Goal: Check status: Check status

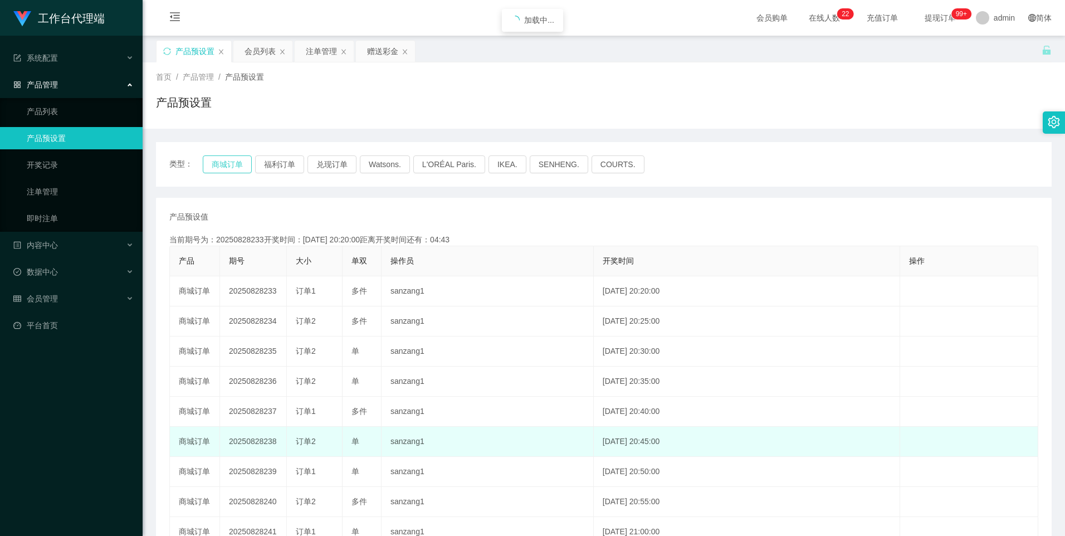
type button "k3wph"
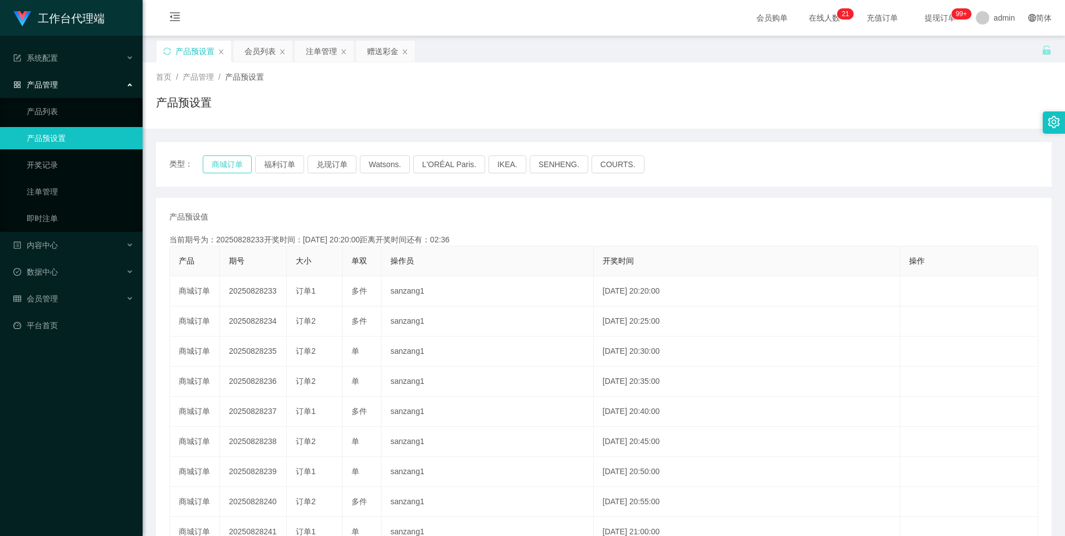
click at [231, 159] on button "商城订单" at bounding box center [227, 164] width 49 height 18
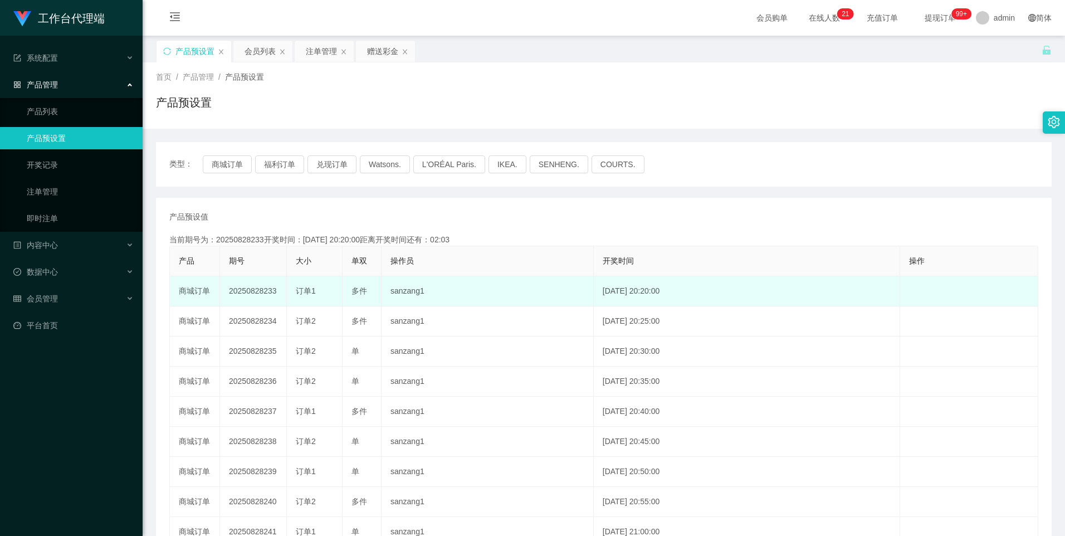
click at [246, 288] on td "20250828233" at bounding box center [253, 291] width 67 height 30
copy td "20250828233"
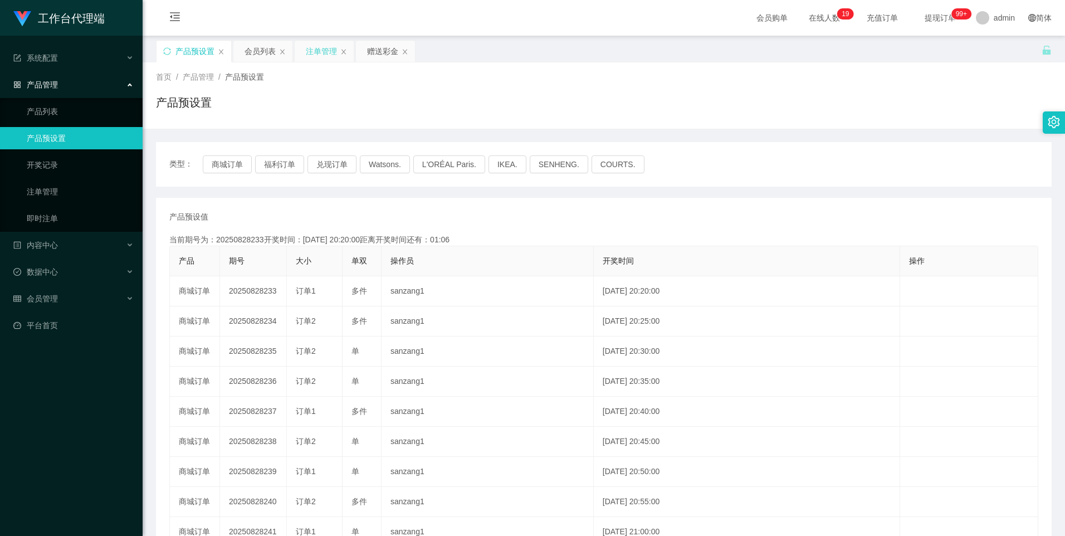
click at [317, 46] on div "注单管理" at bounding box center [321, 51] width 31 height 21
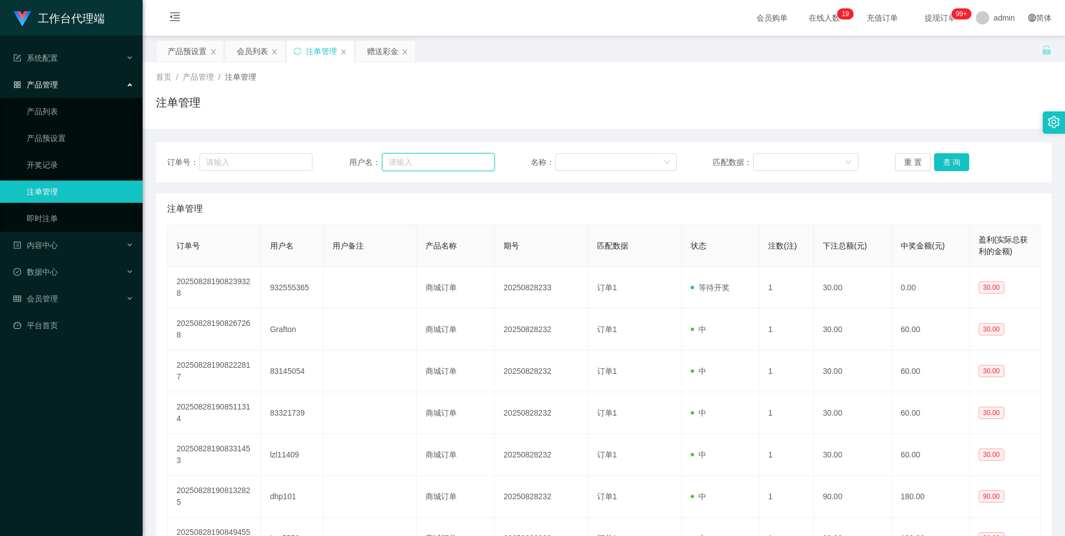
click at [421, 162] on input "text" at bounding box center [438, 162] width 113 height 18
paste input "hugopann"
type input "hugopann"
click at [947, 171] on div "订单号： 用户名： hugopann 名称： 匹配数据： 重 置 查 询" at bounding box center [604, 162] width 896 height 40
click at [945, 162] on button "查 询" at bounding box center [952, 162] width 36 height 18
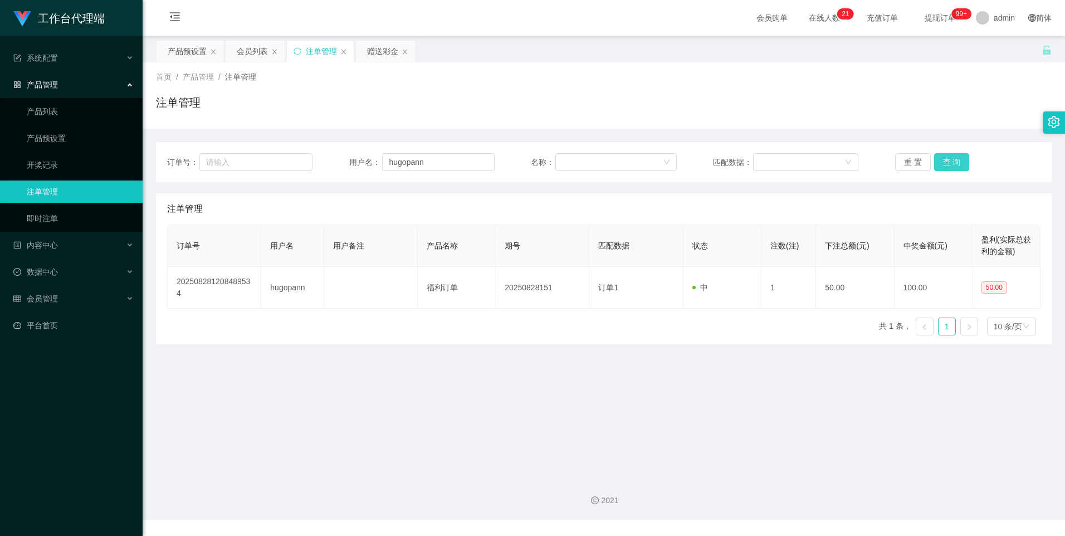
click at [945, 162] on button "查 询" at bounding box center [952, 162] width 36 height 18
click at [182, 51] on div "产品预设置" at bounding box center [187, 51] width 39 height 21
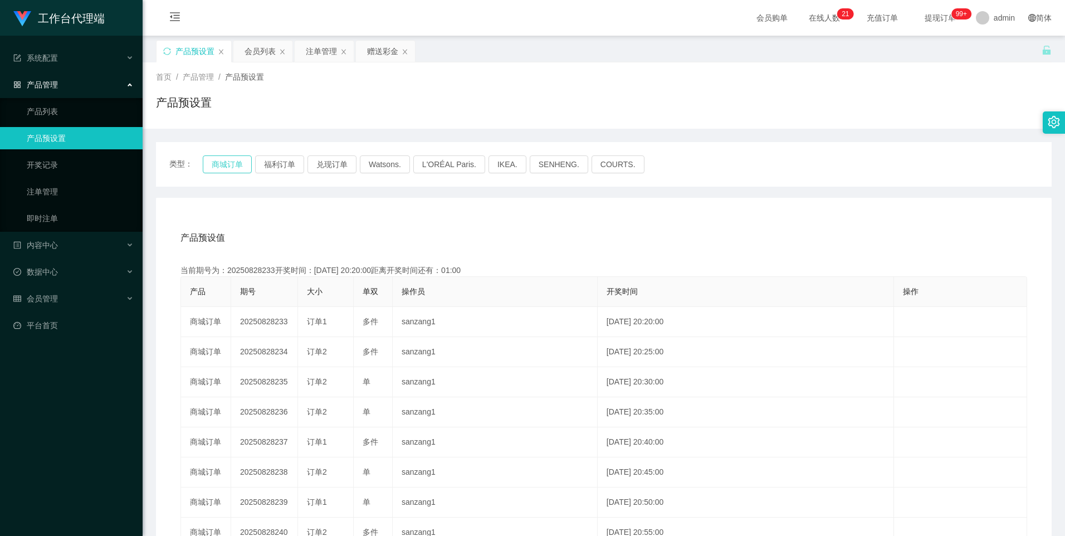
click at [215, 164] on button "商城订单" at bounding box center [227, 164] width 49 height 18
click at [227, 167] on button "商城订单" at bounding box center [227, 164] width 49 height 18
click at [315, 49] on div "注单管理" at bounding box center [321, 51] width 31 height 21
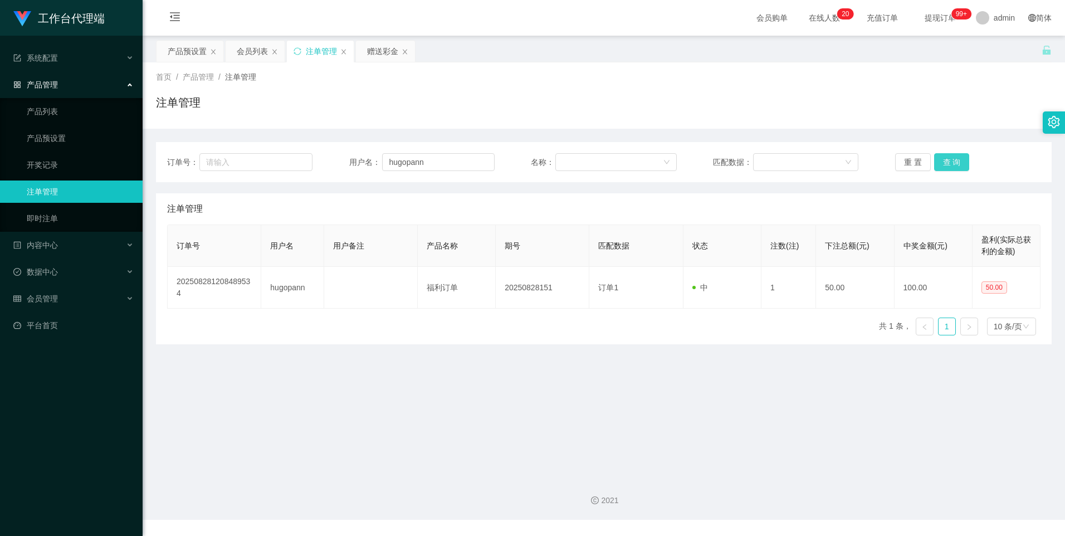
click at [947, 161] on button "查 询" at bounding box center [952, 162] width 36 height 18
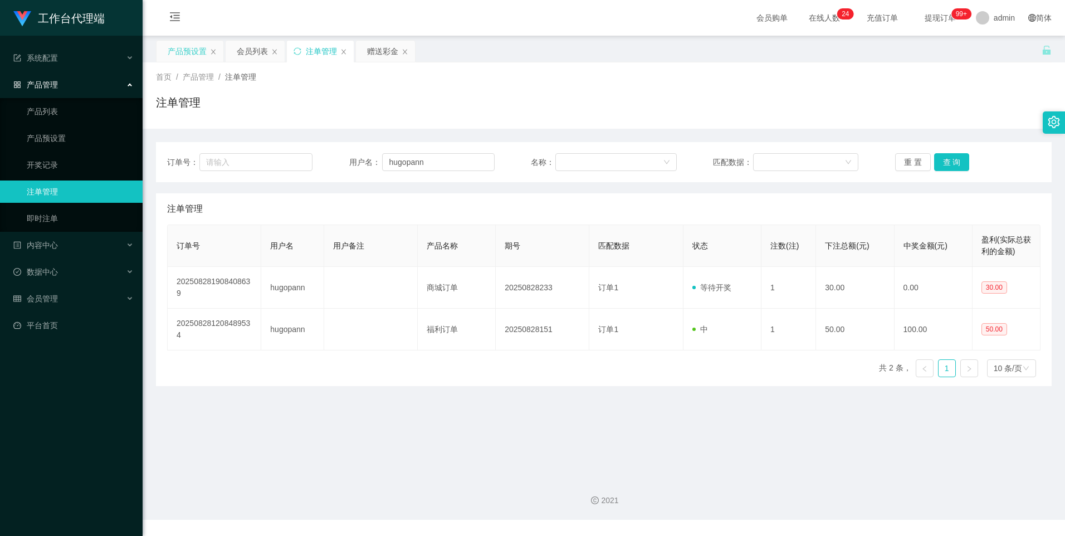
click at [181, 45] on div "产品预设置" at bounding box center [187, 51] width 39 height 21
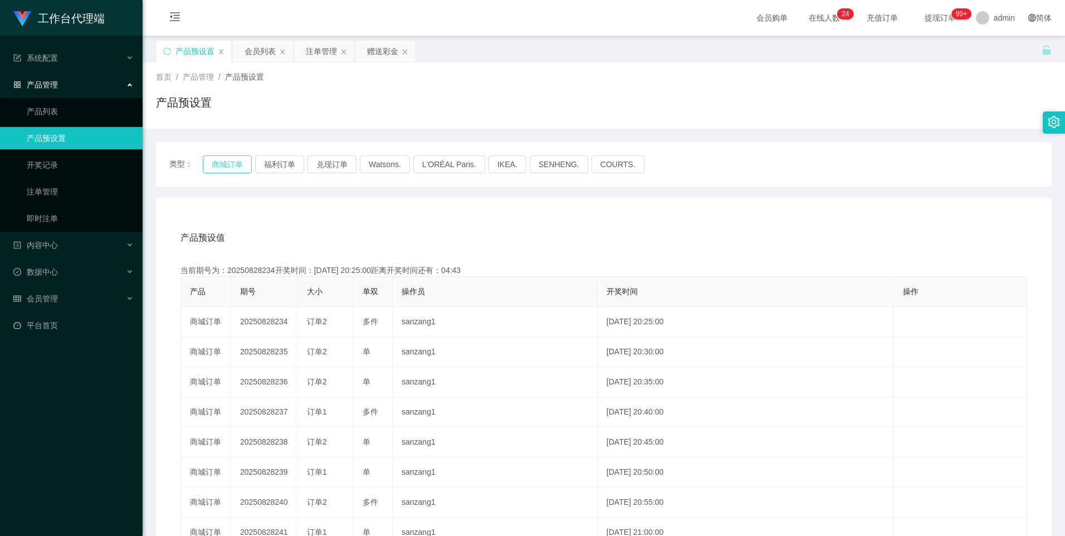
click at [225, 165] on button "商城订单" at bounding box center [227, 164] width 49 height 18
click at [226, 165] on button "商城订单" at bounding box center [227, 164] width 49 height 18
drag, startPoint x: 226, startPoint y: 165, endPoint x: 324, endPoint y: 169, distance: 98.1
click at [226, 165] on button "商城订单" at bounding box center [227, 164] width 49 height 18
